Goal: Navigation & Orientation: Find specific page/section

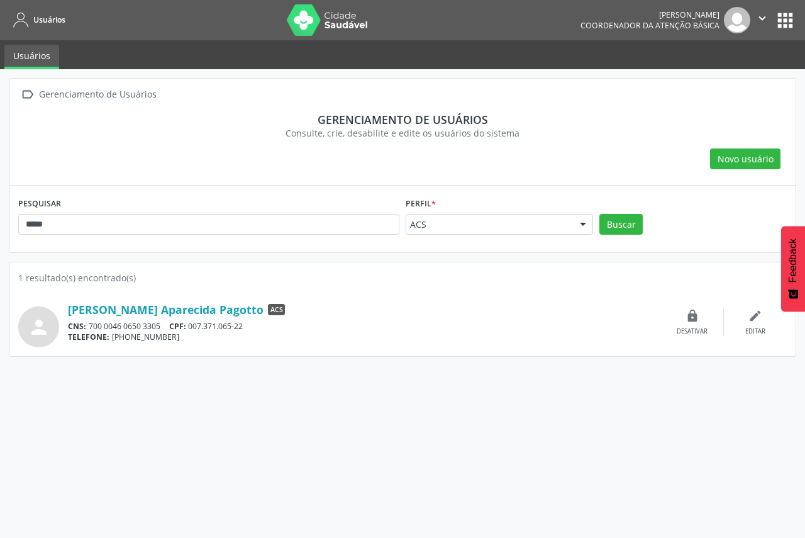
click at [800, 18] on nav "Usuários Juve Souza Louzada Coordenador da Atenção Básica  Configurações Sair …" at bounding box center [402, 20] width 805 height 40
click at [805, 17] on nav "Usuários Juve Souza Louzada Coordenador da Atenção Básica  Configurações Sair …" at bounding box center [402, 20] width 805 height 40
click at [792, 17] on button "apps" at bounding box center [786, 20] width 22 height 22
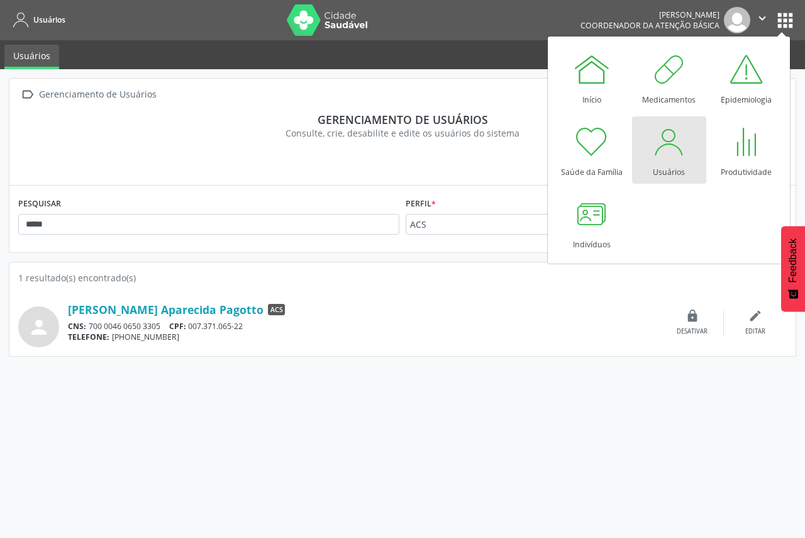
click at [673, 146] on div at bounding box center [670, 142] width 38 height 38
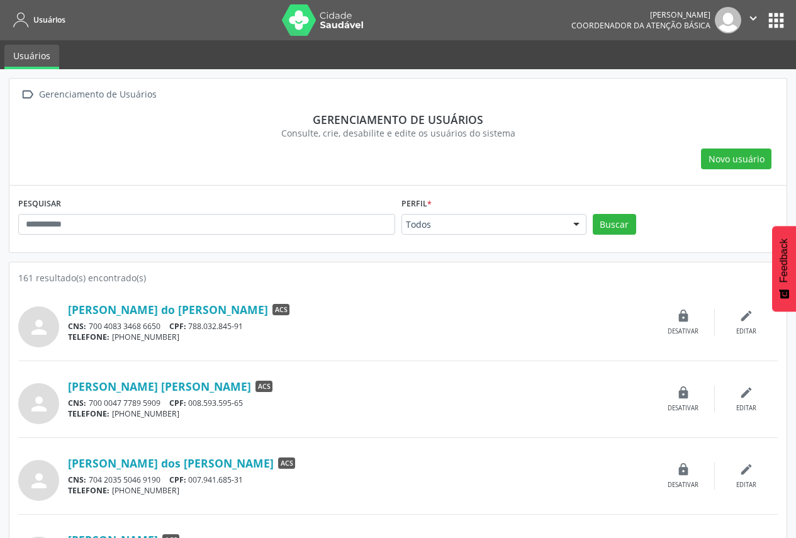
click at [771, 25] on button "apps" at bounding box center [776, 20] width 22 height 22
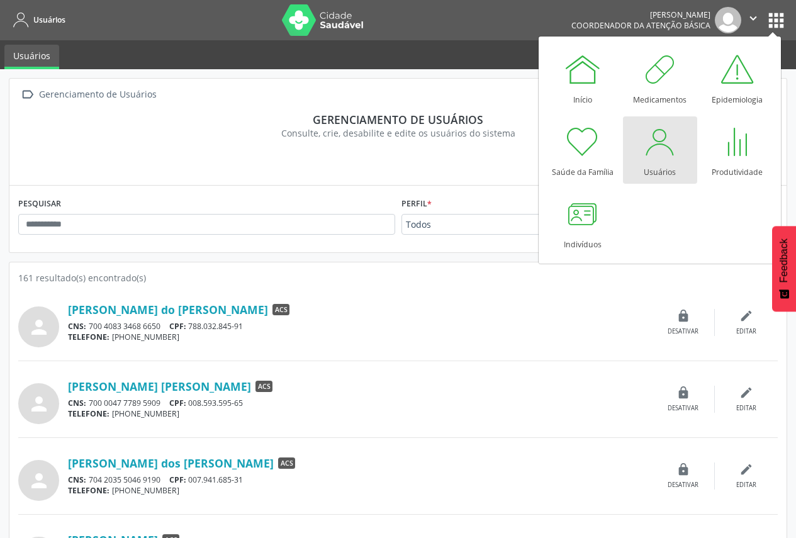
click at [678, 142] on link "Usuários" at bounding box center [660, 149] width 74 height 67
